Goal: Information Seeking & Learning: Learn about a topic

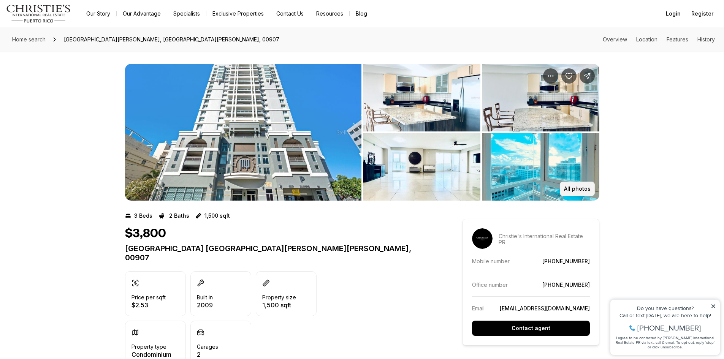
click at [572, 184] on button "All photos" at bounding box center [577, 189] width 35 height 14
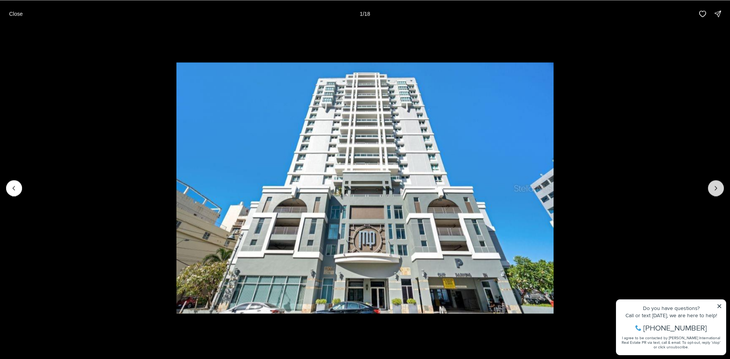
click at [715, 186] on icon "Next slide" at bounding box center [716, 188] width 2 height 4
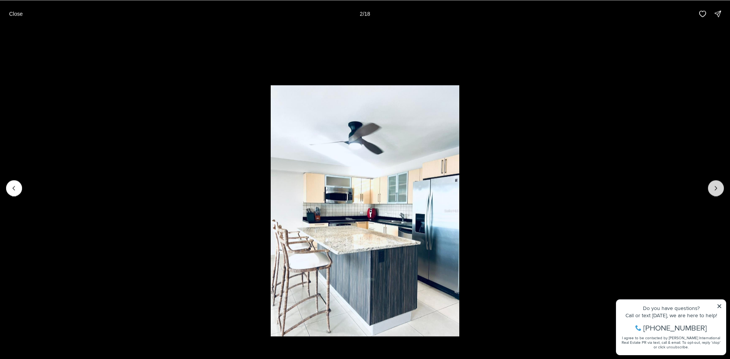
click at [715, 186] on icon "Next slide" at bounding box center [716, 188] width 2 height 4
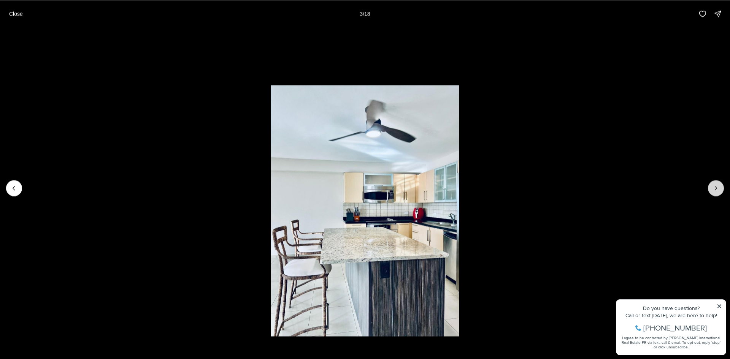
click at [715, 186] on icon "Next slide" at bounding box center [716, 188] width 2 height 4
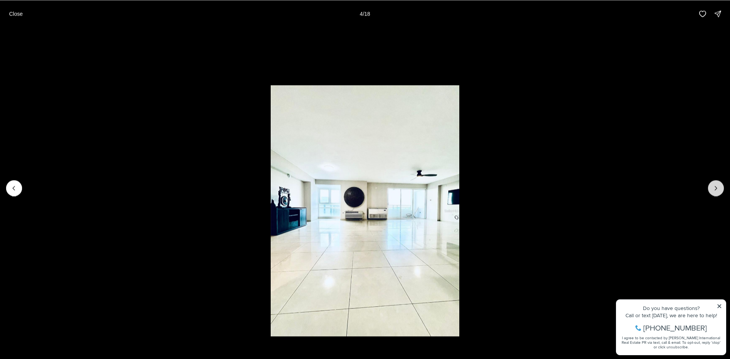
click at [715, 186] on icon "Next slide" at bounding box center [716, 188] width 2 height 4
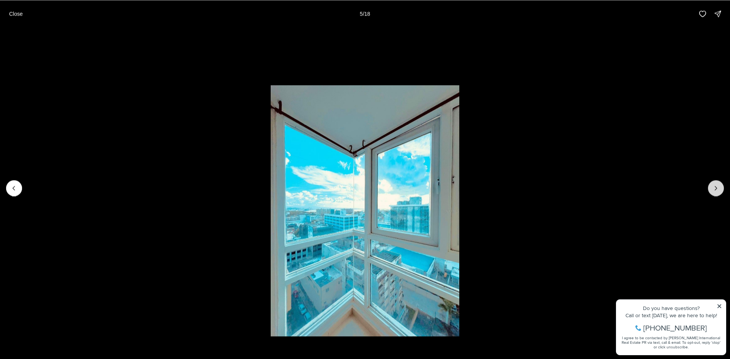
click at [715, 186] on icon "Next slide" at bounding box center [716, 188] width 2 height 4
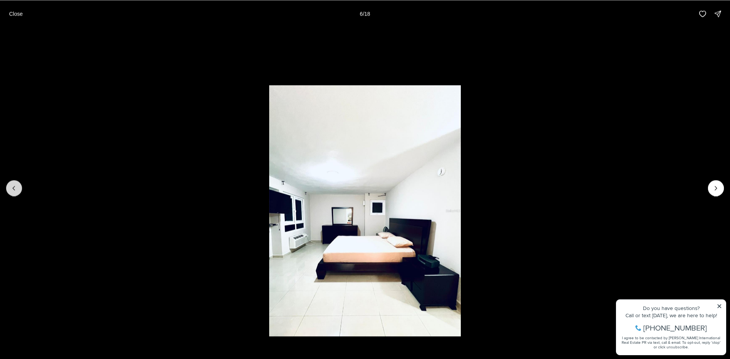
click at [10, 185] on icon "Previous slide" at bounding box center [14, 188] width 8 height 8
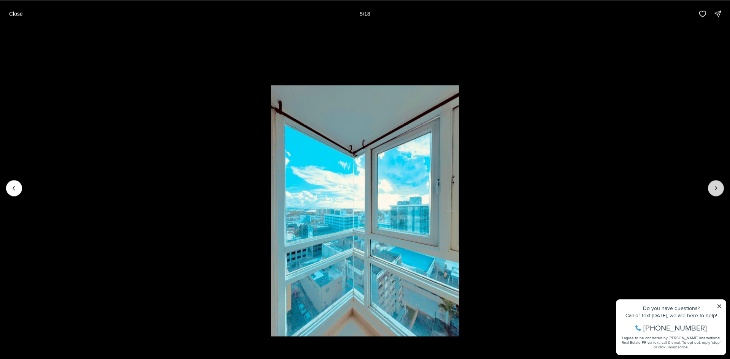
click at [712, 189] on icon "Next slide" at bounding box center [716, 188] width 8 height 8
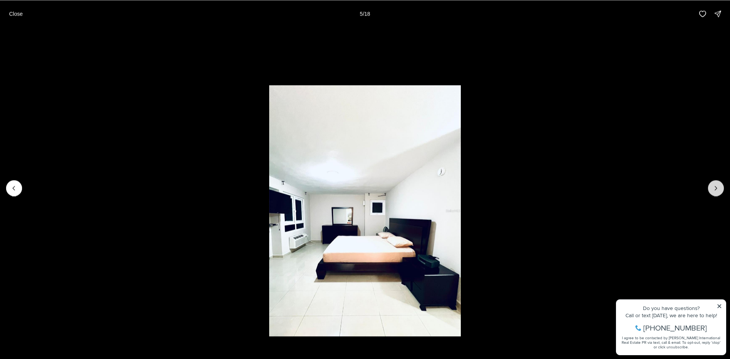
click at [712, 189] on icon "Next slide" at bounding box center [716, 188] width 8 height 8
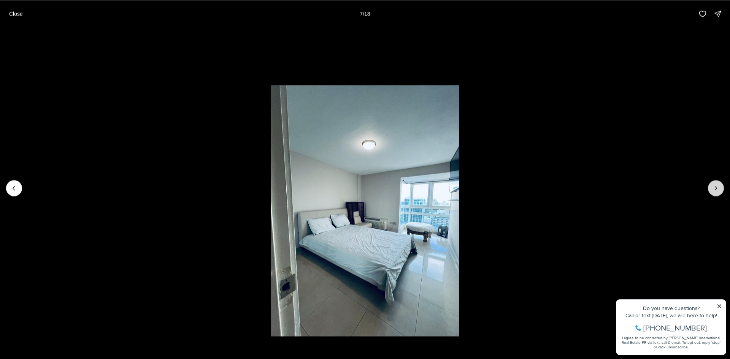
click at [712, 189] on icon "Next slide" at bounding box center [716, 188] width 8 height 8
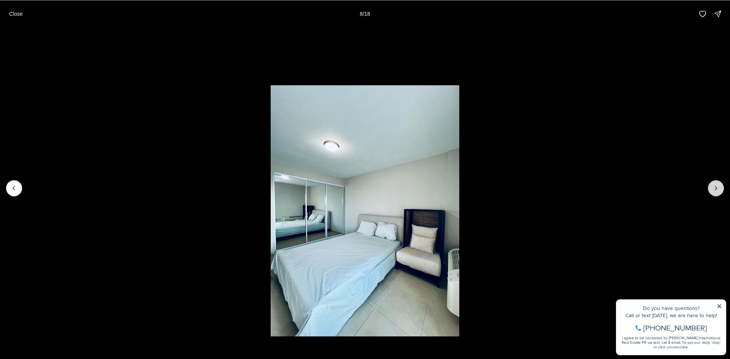
click at [713, 189] on icon "Next slide" at bounding box center [716, 188] width 8 height 8
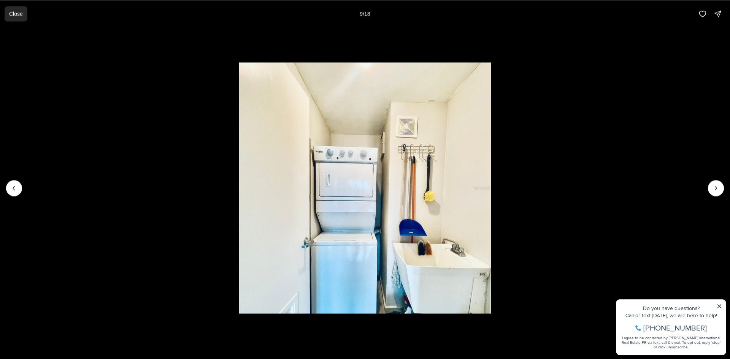
click at [11, 14] on p "Close" at bounding box center [16, 14] width 14 height 6
